Goal: Understand site structure: Understand site structure

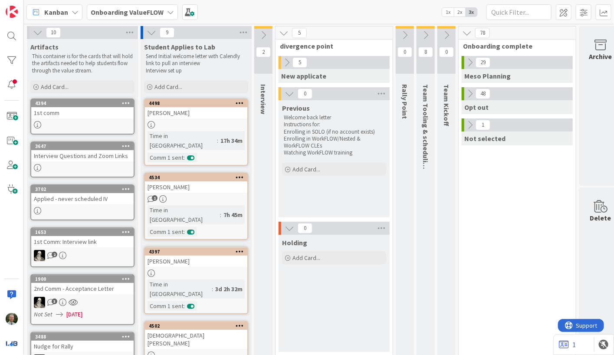
click at [123, 13] on b "Onboarding ValueFLOW" at bounding box center [127, 12] width 73 height 9
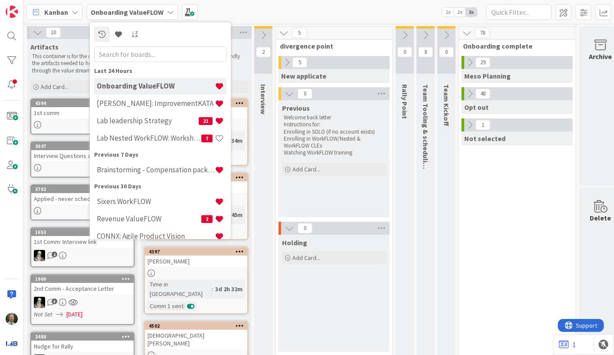
scroll to position [0, 10]
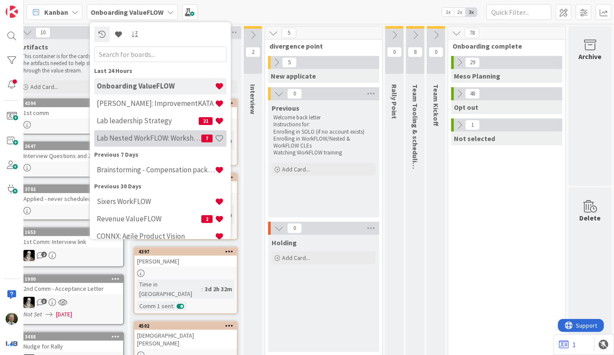
click at [151, 134] on h4 "Lab Nested WorkFLOW: Workshop" at bounding box center [149, 138] width 105 height 9
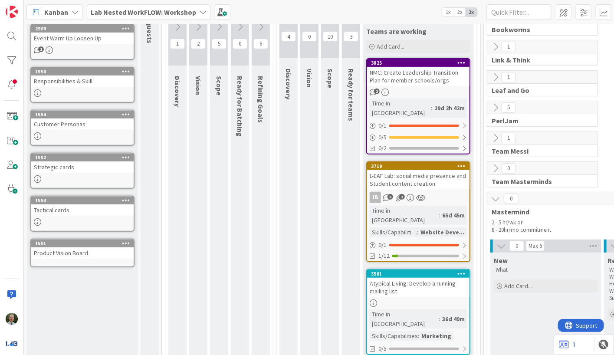
scroll to position [119, 0]
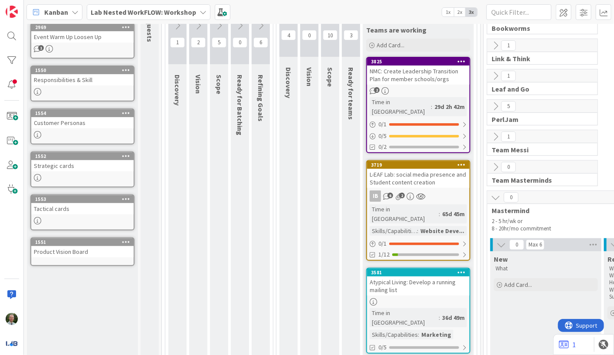
click at [495, 196] on icon at bounding box center [496, 198] width 10 height 10
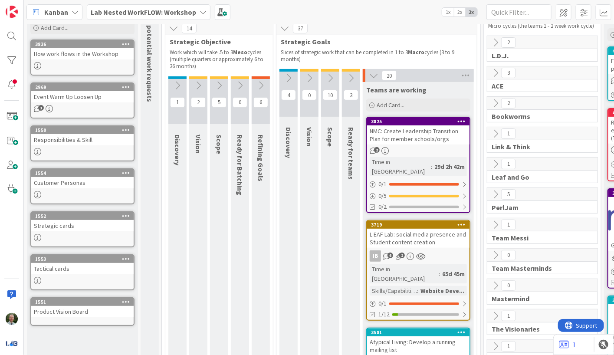
scroll to position [58, 0]
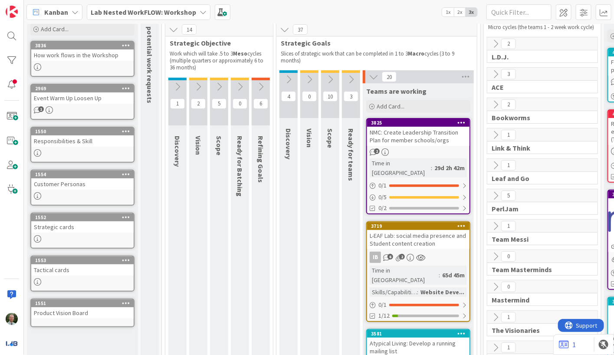
click at [352, 79] on icon at bounding box center [351, 80] width 10 height 10
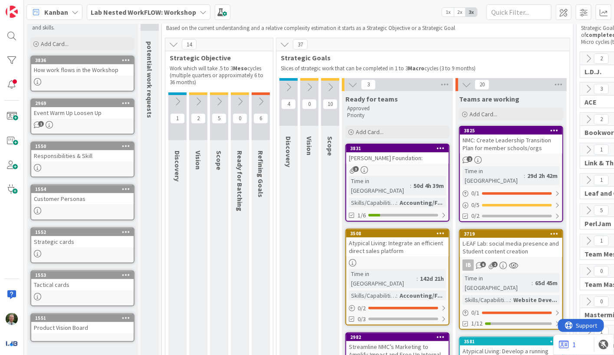
scroll to position [0, 0]
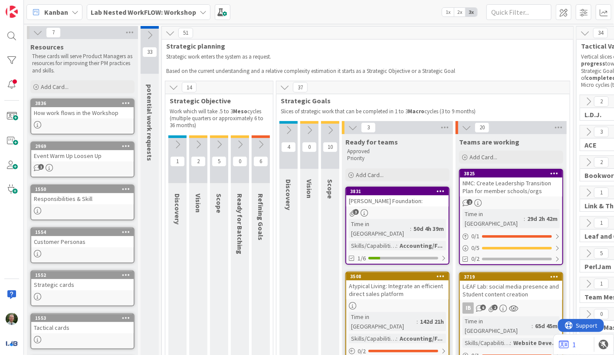
click at [354, 128] on icon at bounding box center [353, 128] width 10 height 10
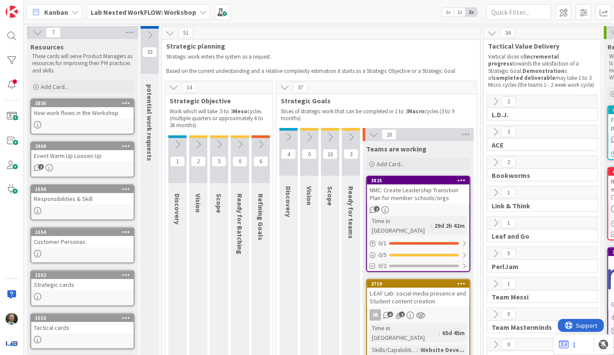
click at [259, 144] on icon at bounding box center [261, 145] width 10 height 10
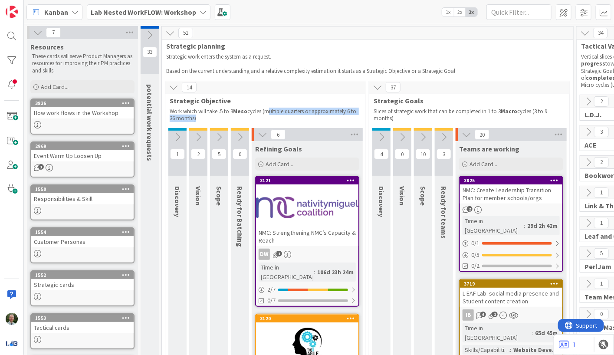
drag, startPoint x: 270, startPoint y: 111, endPoint x: 303, endPoint y: 124, distance: 35.6
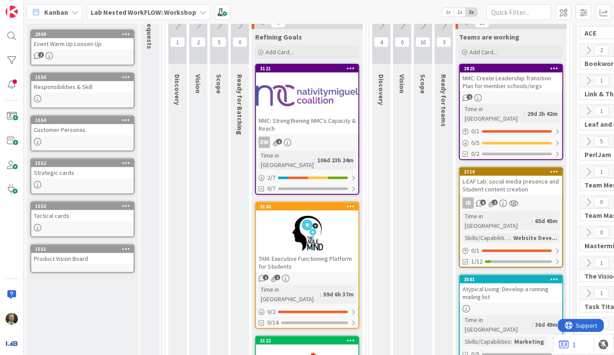
scroll to position [102, 0]
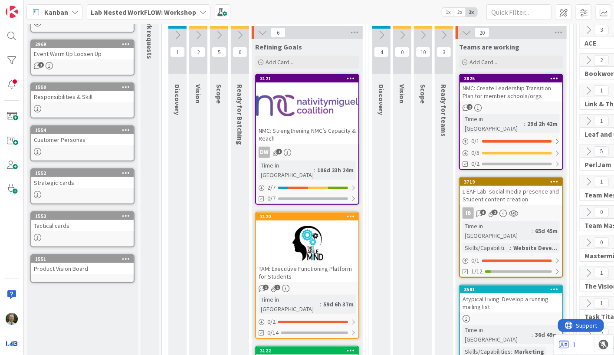
click at [382, 32] on icon at bounding box center [382, 35] width 10 height 10
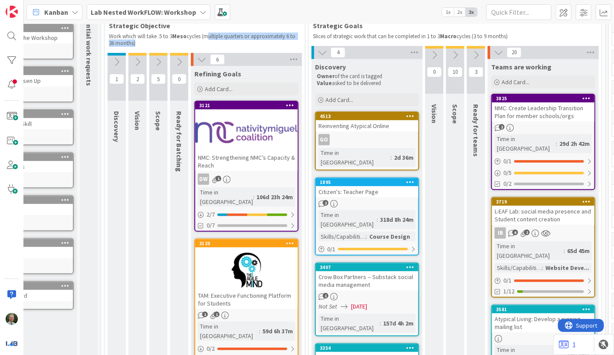
scroll to position [76, 61]
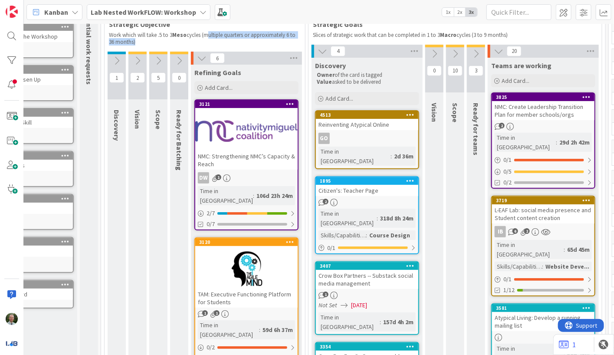
click at [322, 50] on icon at bounding box center [323, 51] width 10 height 10
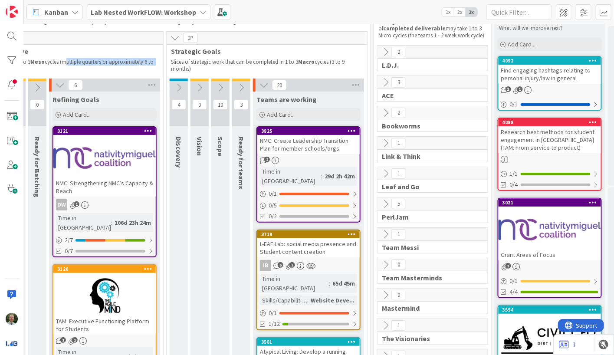
scroll to position [45, 203]
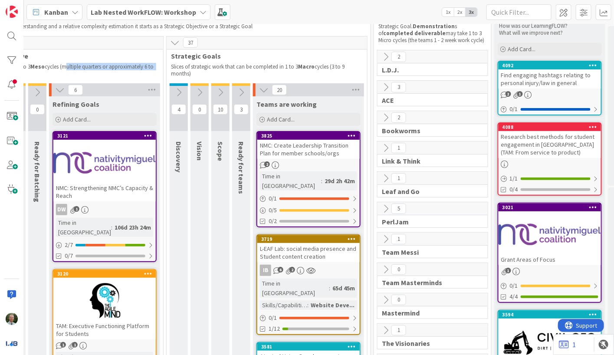
click at [384, 210] on icon at bounding box center [386, 209] width 10 height 10
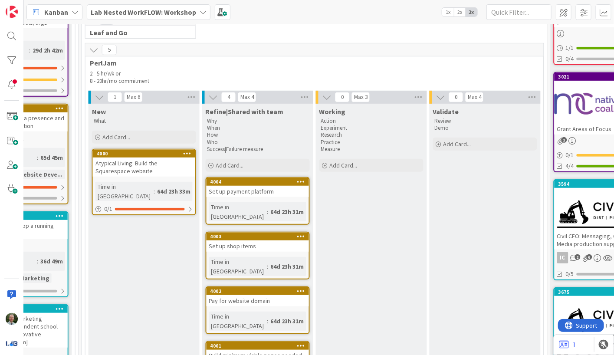
scroll to position [176, 495]
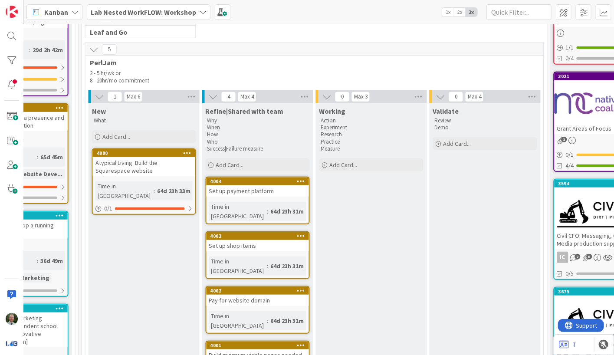
click at [93, 49] on icon at bounding box center [94, 50] width 10 height 10
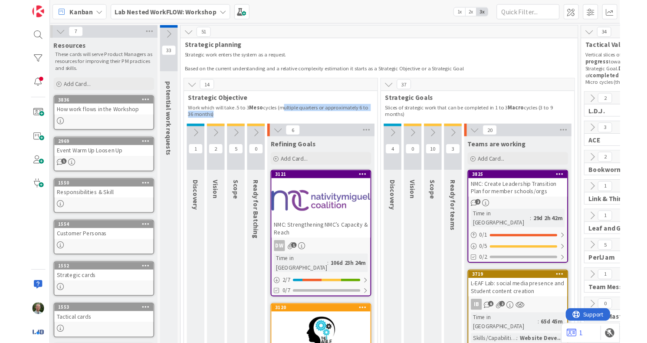
scroll to position [0, 0]
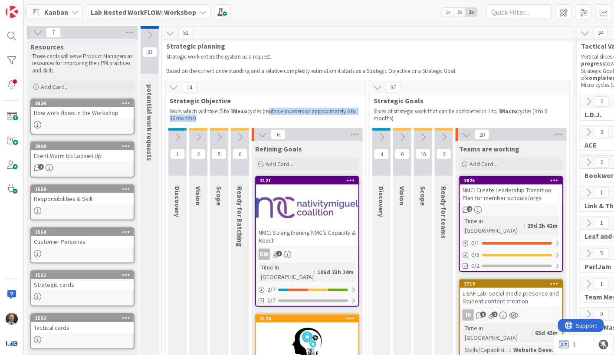
click at [283, 114] on p "Work which will take .5 to 3 Meso cycles (multiple quarters or approximately 6 …" at bounding box center [266, 115] width 192 height 14
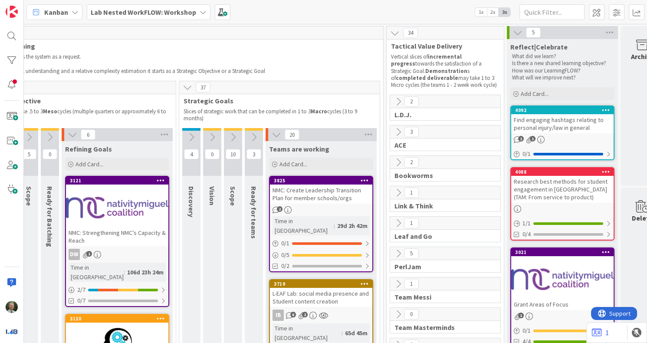
scroll to position [0, 209]
